Goal: Information Seeking & Learning: Learn about a topic

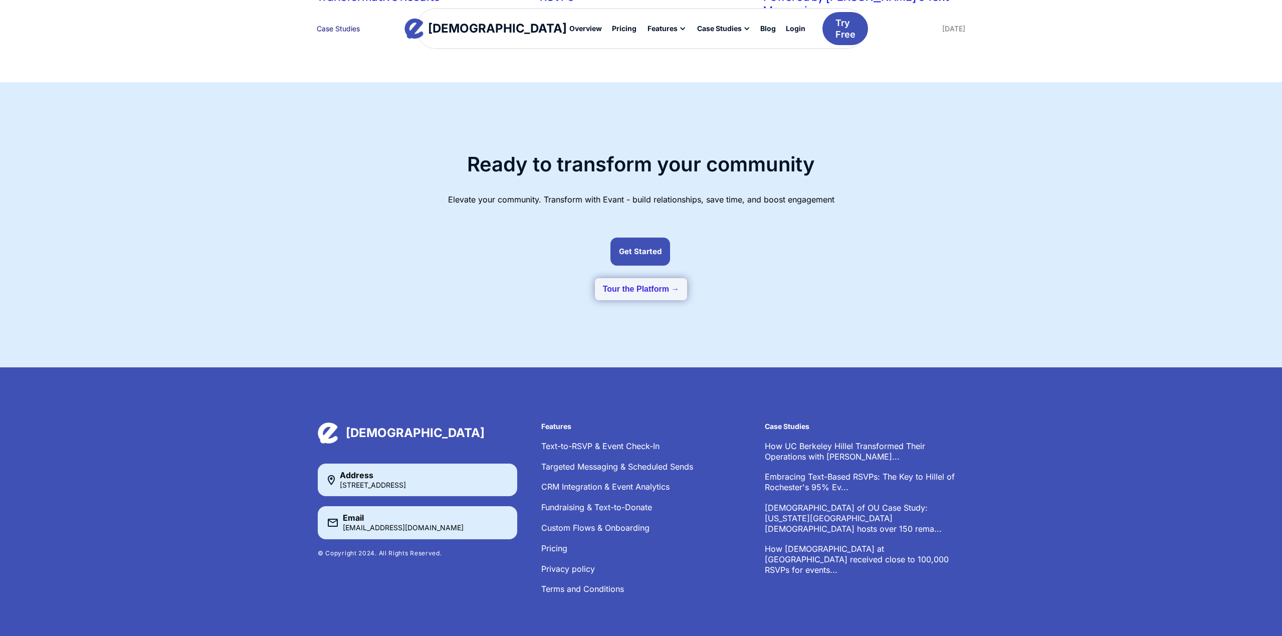
scroll to position [2561, 0]
drag, startPoint x: 647, startPoint y: 267, endPoint x: 672, endPoint y: 267, distance: 25.1
click at [672, 279] on button "Tour the Platform →" at bounding box center [641, 290] width 93 height 22
drag, startPoint x: 854, startPoint y: 284, endPoint x: 687, endPoint y: 281, distance: 166.9
click at [821, 282] on div "Ready to transform your community Elevate your community. Transform with Evant …" at bounding box center [641, 225] width 649 height 215
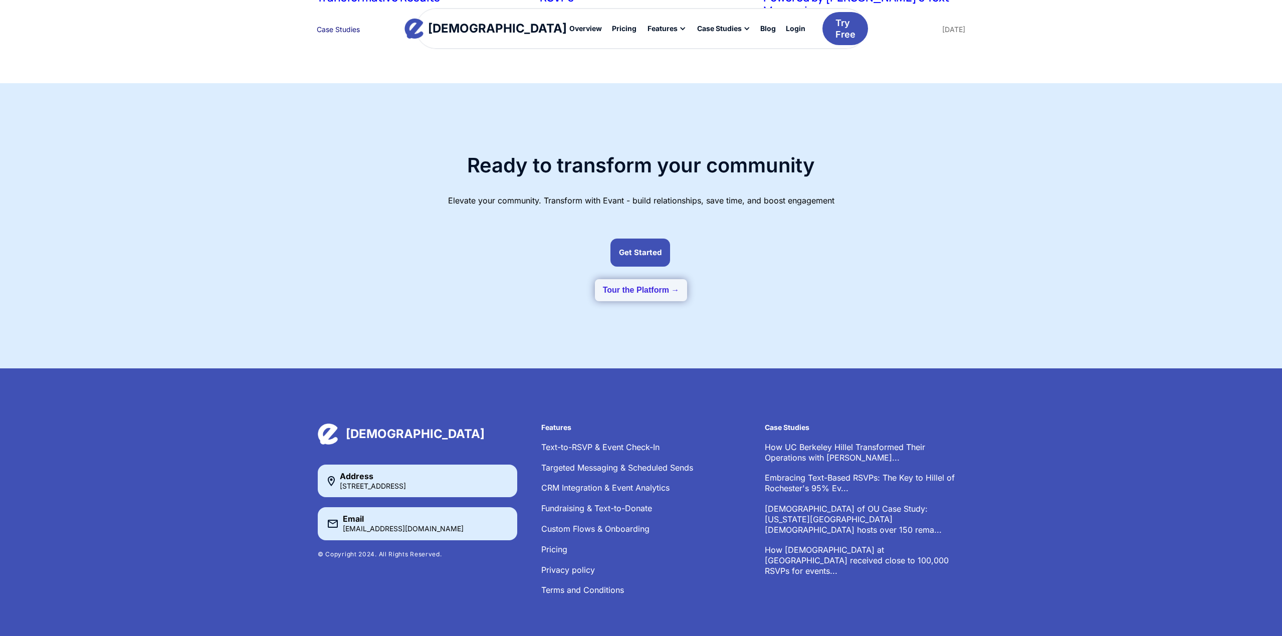
click at [660, 279] on button "Tour the Platform →" at bounding box center [641, 290] width 93 height 22
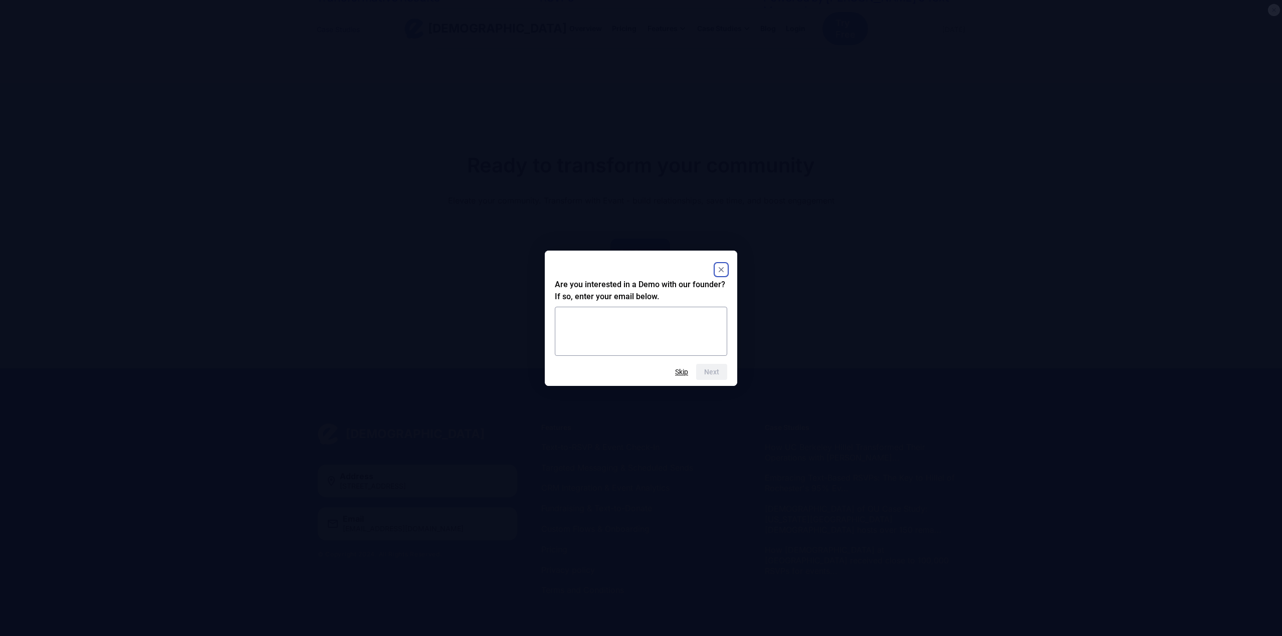
click at [723, 272] on icon "Close" at bounding box center [721, 270] width 12 height 12
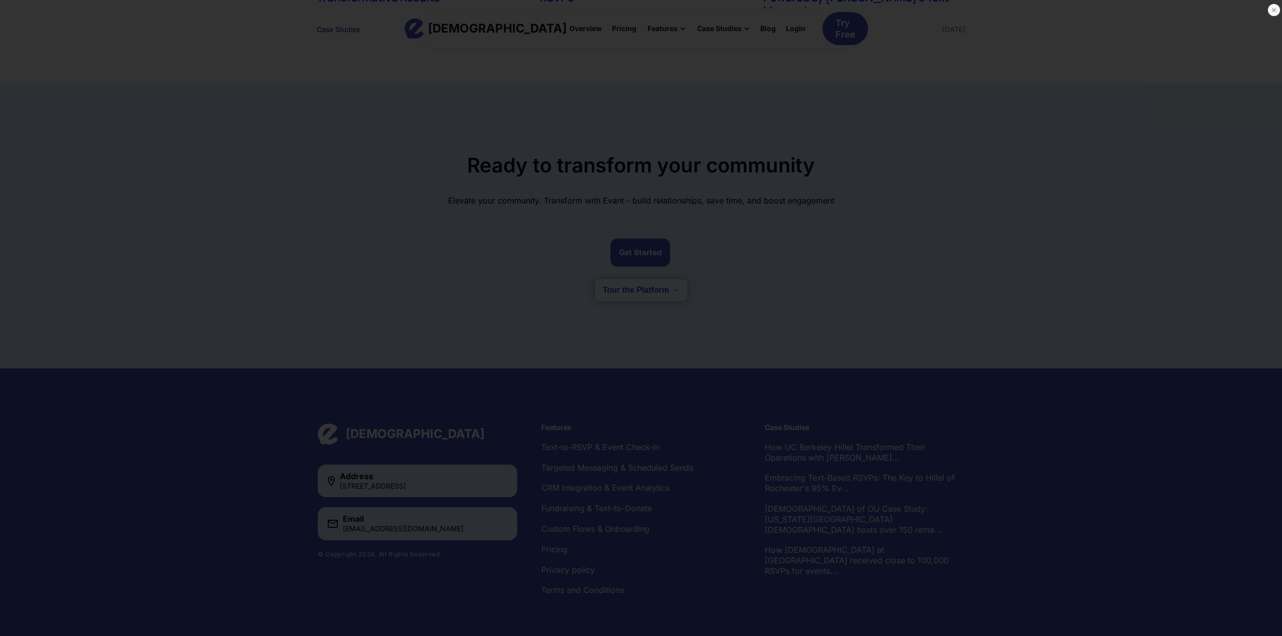
click at [1272, 11] on icon at bounding box center [1274, 10] width 10 height 10
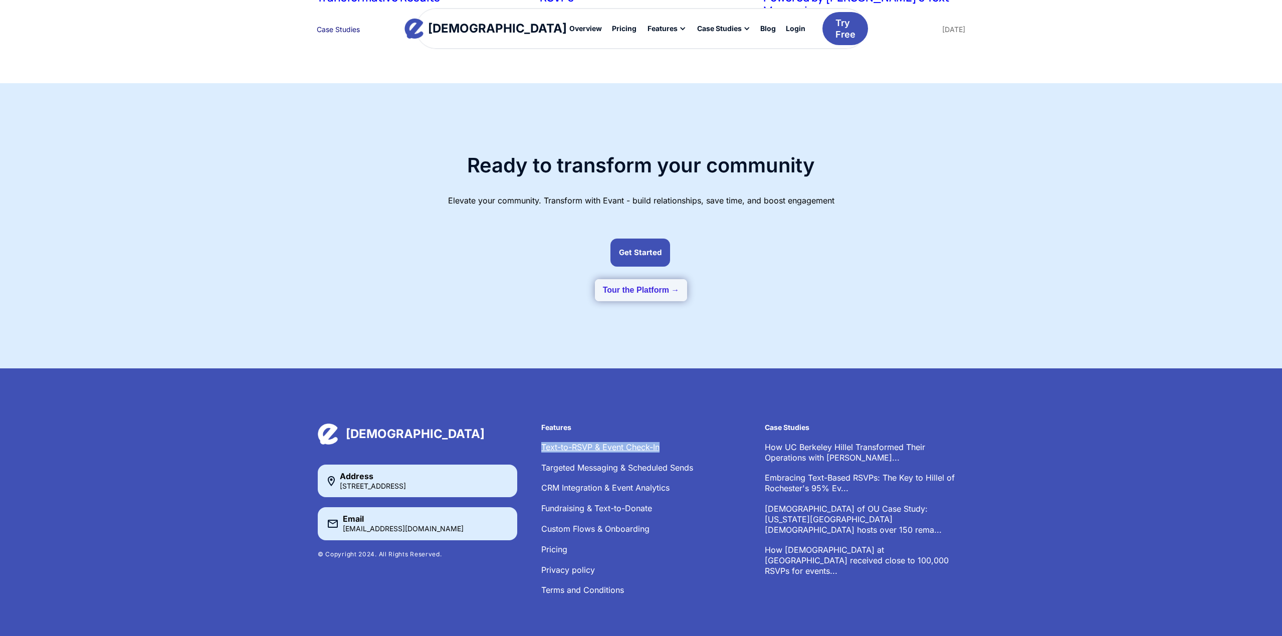
drag, startPoint x: 583, startPoint y: 427, endPoint x: 541, endPoint y: 428, distance: 42.1
click at [541, 428] on div "[DEMOGRAPHIC_DATA] Address [STREET_ADDRESS] Email [EMAIL_ADDRESS][DOMAIN_NAME] …" at bounding box center [641, 515] width 647 height 182
copy link "Text-to-RSVP & Event Check-In"
click at [694, 463] on li "Targeted Messaging & Scheduled Sends" at bounding box center [640, 468] width 199 height 11
copy link "Targeted Messaging & Scheduled Sends"
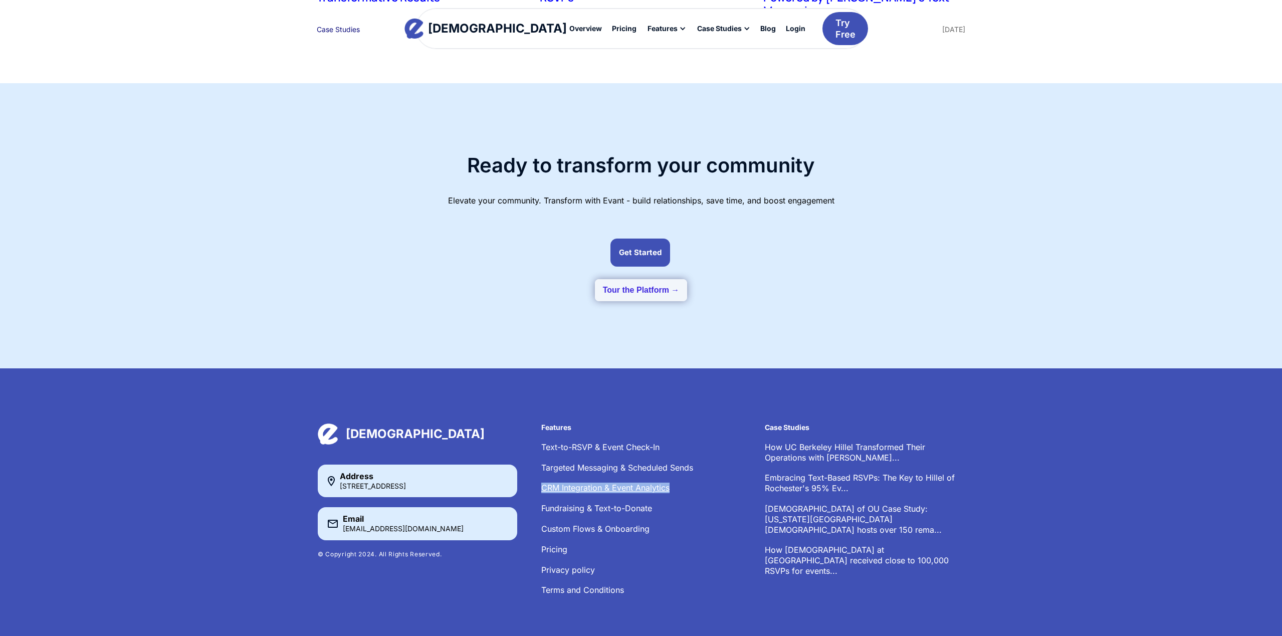
drag, startPoint x: 675, startPoint y: 465, endPoint x: 543, endPoint y: 469, distance: 132.4
click at [539, 469] on div "[DEMOGRAPHIC_DATA] Address [STREET_ADDRESS] Email [EMAIL_ADDRESS][DOMAIN_NAME] …" at bounding box center [641, 515] width 647 height 182
copy link "CRM Integration & Event Analytics"
drag, startPoint x: 655, startPoint y: 486, endPoint x: 537, endPoint y: 487, distance: 117.3
click at [537, 487] on div "[DEMOGRAPHIC_DATA] Address [STREET_ADDRESS] Email [EMAIL_ADDRESS][DOMAIN_NAME] …" at bounding box center [641, 515] width 647 height 182
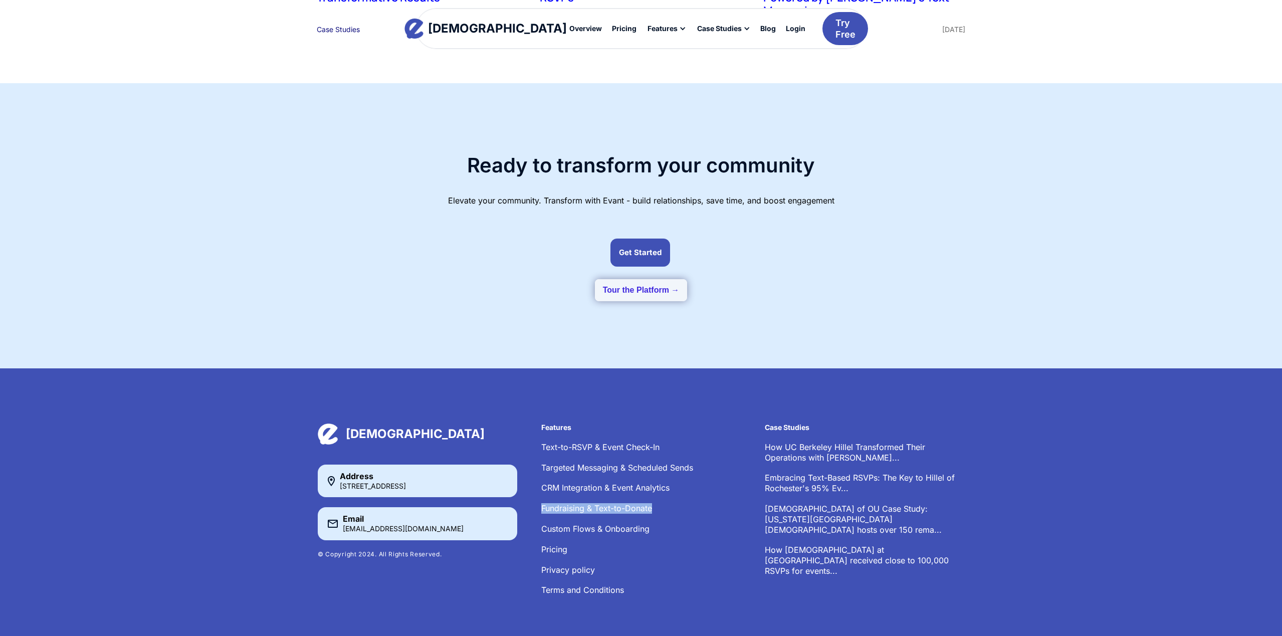
copy link "Fundraising & Text-to-Donate"
drag, startPoint x: 636, startPoint y: 507, endPoint x: 541, endPoint y: 505, distance: 94.3
click at [542, 524] on li "Custom Flows & Onboarding" at bounding box center [640, 529] width 199 height 11
copy link "Custom Flows & Onboarding"
copy h6 "Case Studies"
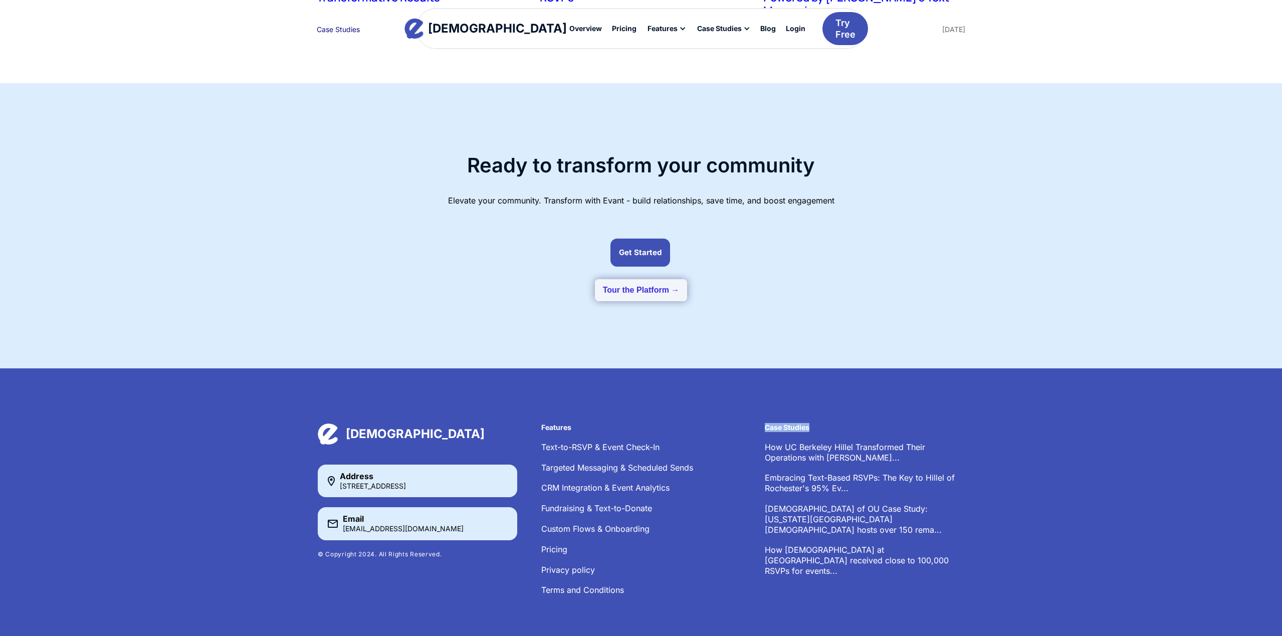
drag, startPoint x: 801, startPoint y: 406, endPoint x: 764, endPoint y: 406, distance: 36.6
click at [764, 424] on div "[DEMOGRAPHIC_DATA] Address [STREET_ADDRESS] Email [EMAIL_ADDRESS][DOMAIN_NAME] …" at bounding box center [641, 515] width 647 height 182
click at [760, 25] on div "Blog" at bounding box center [768, 28] width 16 height 7
